Goal: Communication & Community: Answer question/provide support

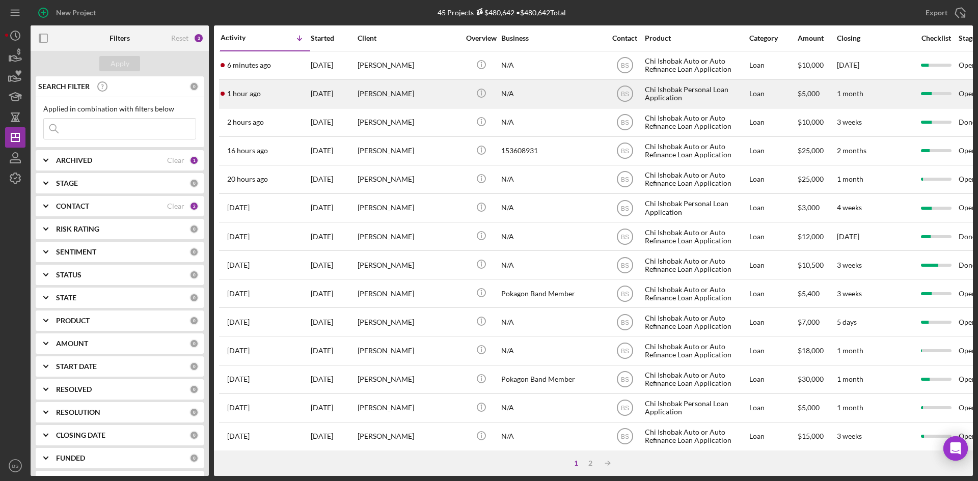
click at [277, 79] on td "1 hour ago [PERSON_NAME]" at bounding box center [265, 93] width 90 height 29
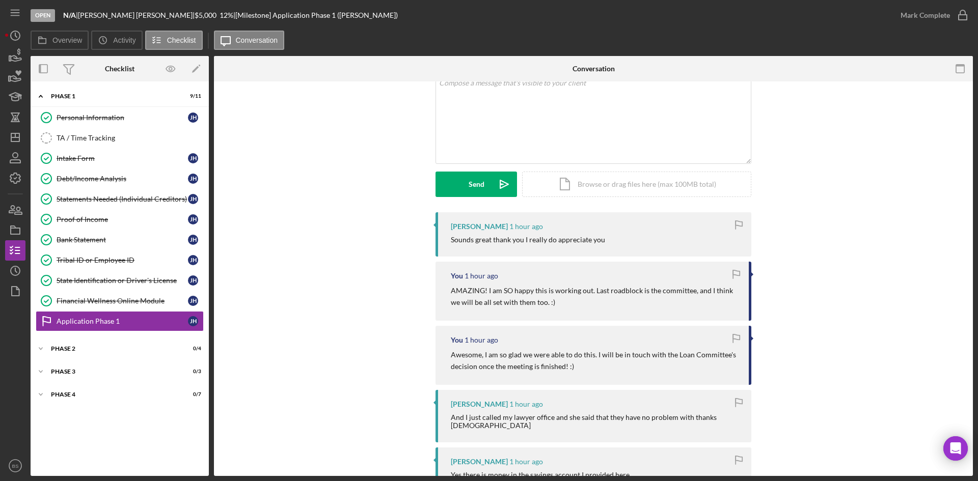
scroll to position [51, 0]
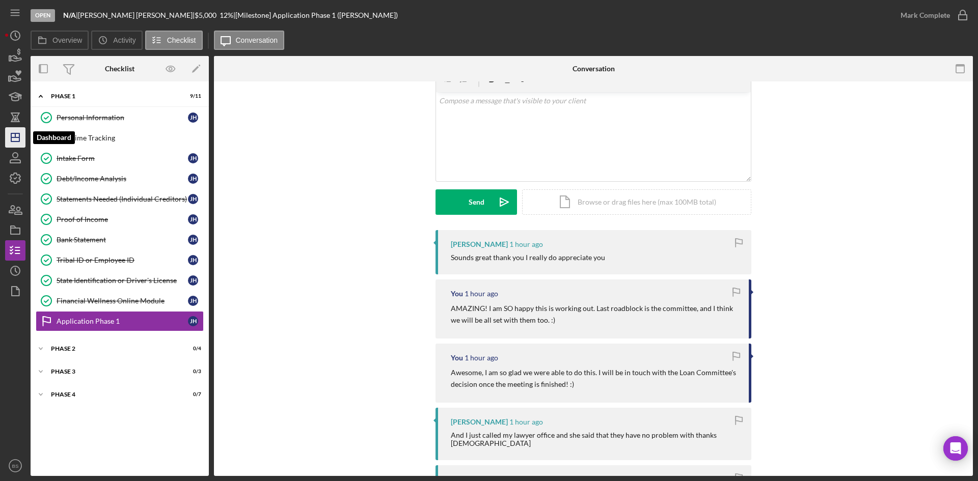
click at [21, 133] on icon "Icon/Dashboard" at bounding box center [15, 137] width 25 height 25
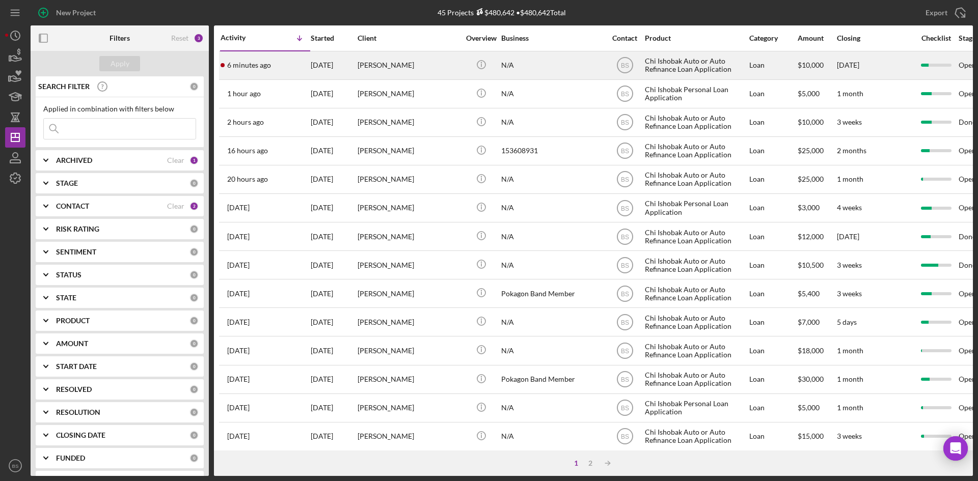
click at [262, 76] on div "6 minutes ago [PERSON_NAME]" at bounding box center [265, 65] width 89 height 27
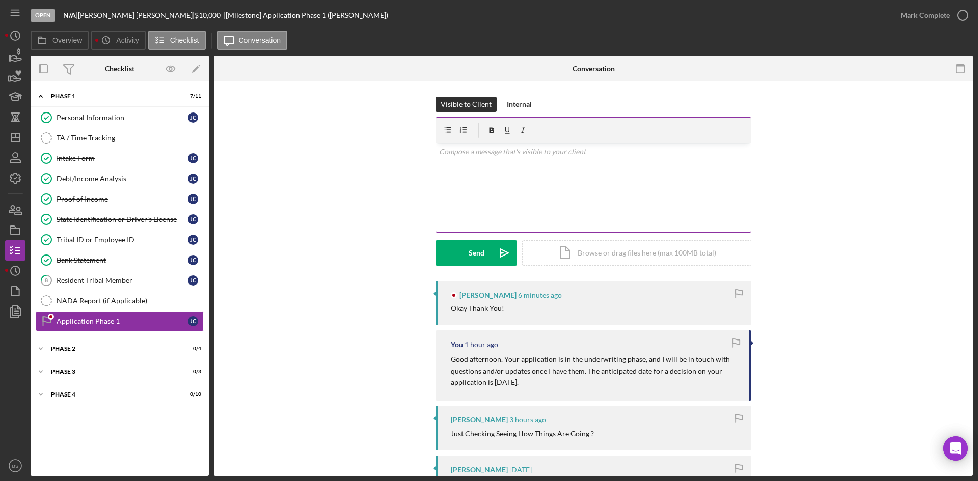
click at [497, 185] on div "v Color teal Color pink Remove color Add row above Add row below Add column bef…" at bounding box center [593, 187] width 315 height 89
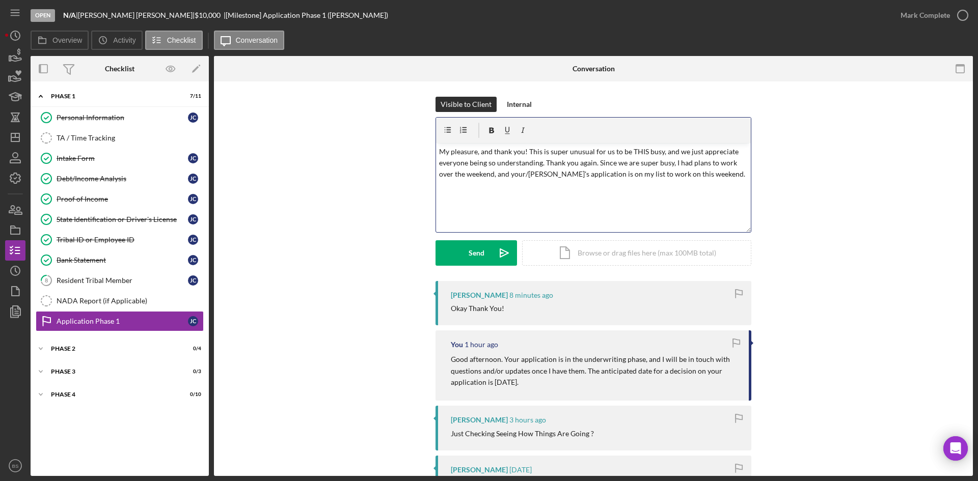
click at [587, 175] on p "My pleasure, and thank you! This is super unusual for us to be THIS busy, and w…" at bounding box center [593, 163] width 309 height 34
click at [631, 171] on p "My pleasure, and thank you! This is super unusual for us to be THIS busy, and w…" at bounding box center [593, 163] width 309 height 34
click at [712, 172] on p "My pleasure, and thank you! This is super unusual for us to be THIS busy, and w…" at bounding box center [593, 163] width 309 height 34
drag, startPoint x: 596, startPoint y: 162, endPoint x: 544, endPoint y: 161, distance: 52.0
click at [544, 161] on p "My pleasure, and thank you! This is super unusual for us to be THIS busy, and w…" at bounding box center [593, 163] width 309 height 34
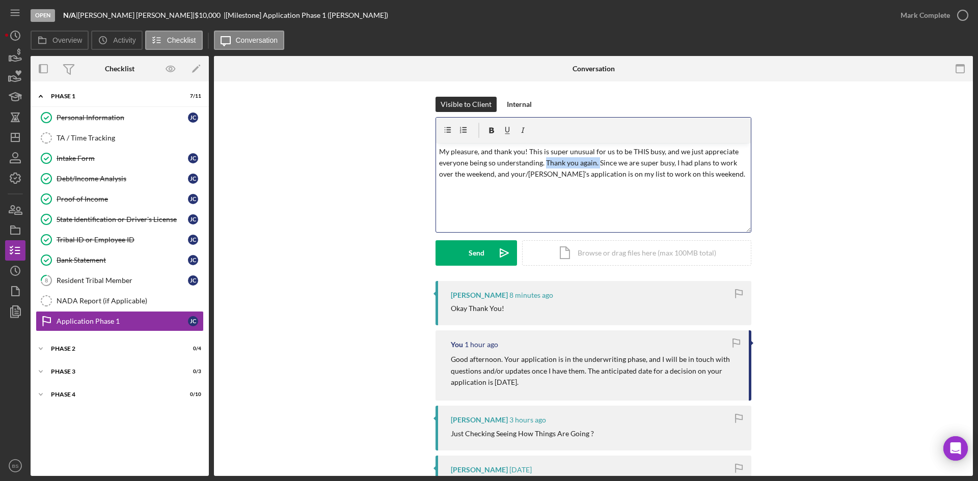
copy p "Thank you again."
click at [660, 178] on p "My pleasure, and thank you! This is super unusual for us to be THIS busy, and w…" at bounding box center [593, 163] width 309 height 34
click at [648, 173] on p "My pleasure, and thank you! This is super unusual for us to be THIS busy, and w…" at bounding box center [593, 163] width 309 height 34
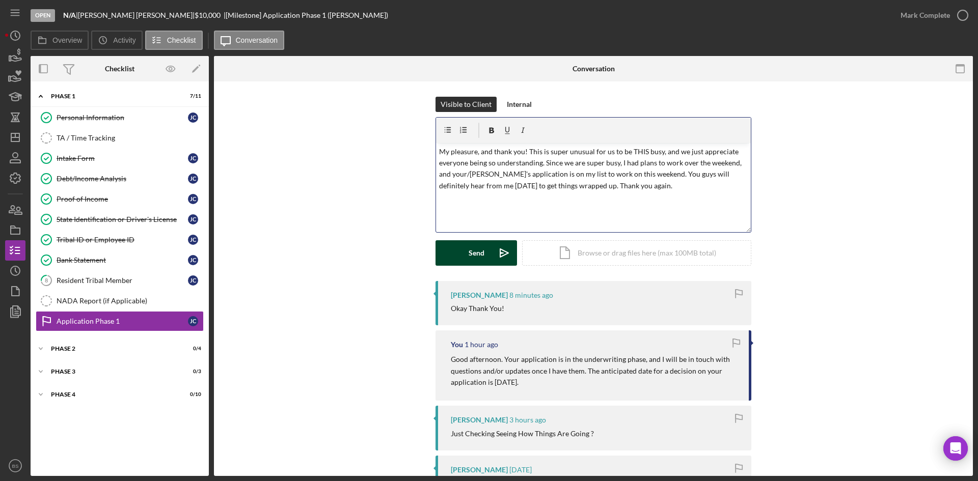
click at [465, 253] on button "Send Icon/icon-invite-send" at bounding box center [475, 252] width 81 height 25
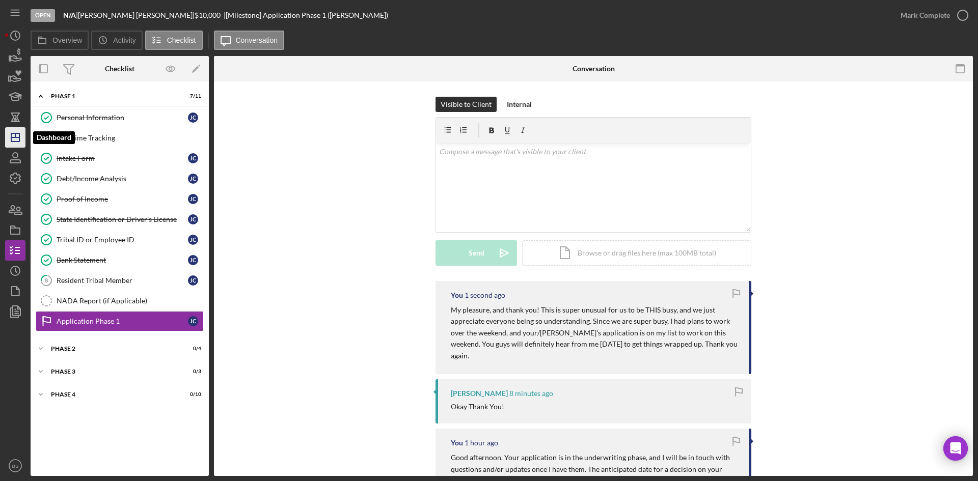
click at [12, 144] on icon "Icon/Dashboard" at bounding box center [15, 137] width 25 height 25
